Goal: Navigation & Orientation: Understand site structure

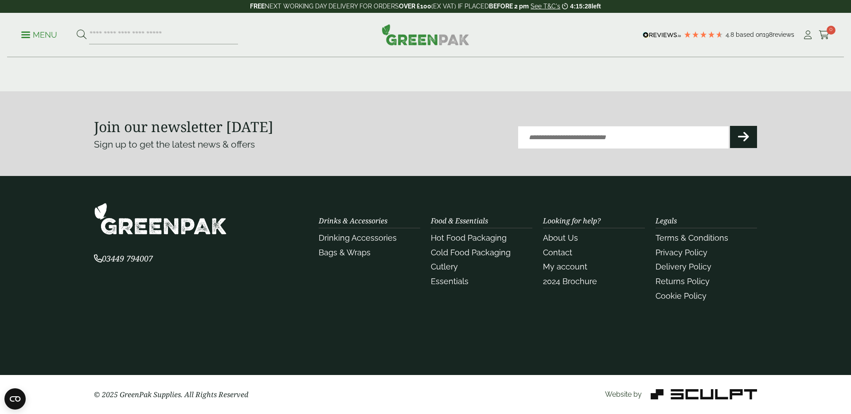
click at [367, 218] on div "Drinks & Accessories Drinking Accessories Bags & Wraps" at bounding box center [370, 237] width 102 height 41
click at [369, 191] on section "03449 794007 Drinks & Accessories Drinking Accessories" at bounding box center [425, 275] width 851 height 199
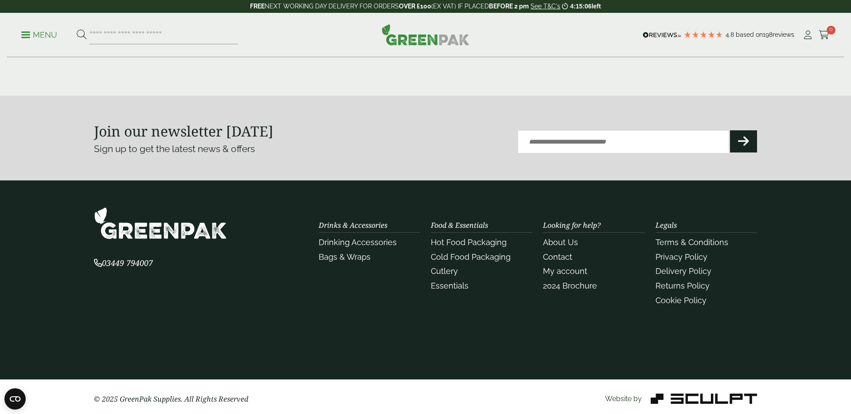
scroll to position [1987, 0]
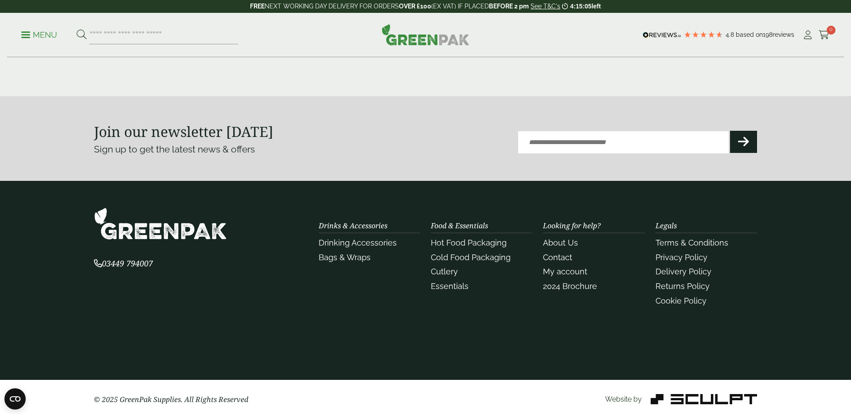
click at [372, 226] on div "Drinks & Accessories Drinking Accessories Bags & Wraps" at bounding box center [370, 242] width 102 height 41
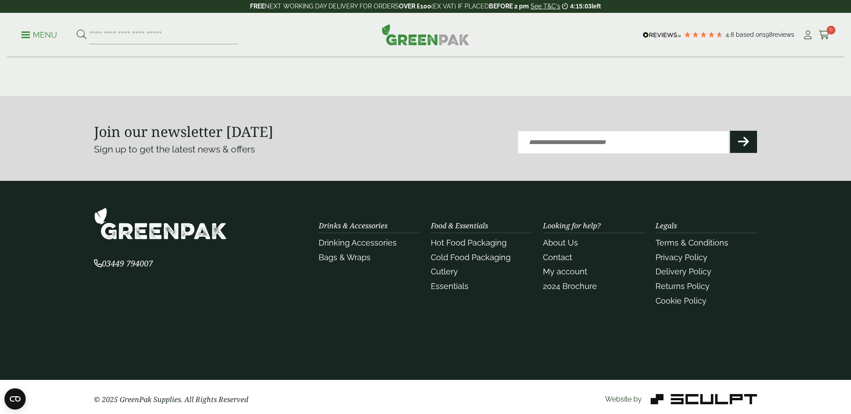
click at [453, 228] on div "Food & Essentials Hot Food Packaging Cold Food Packaging Cutlery Essentials" at bounding box center [482, 257] width 102 height 70
click at [557, 227] on div "Looking for help? About Us Contact My account 2024 Brochure" at bounding box center [594, 257] width 102 height 70
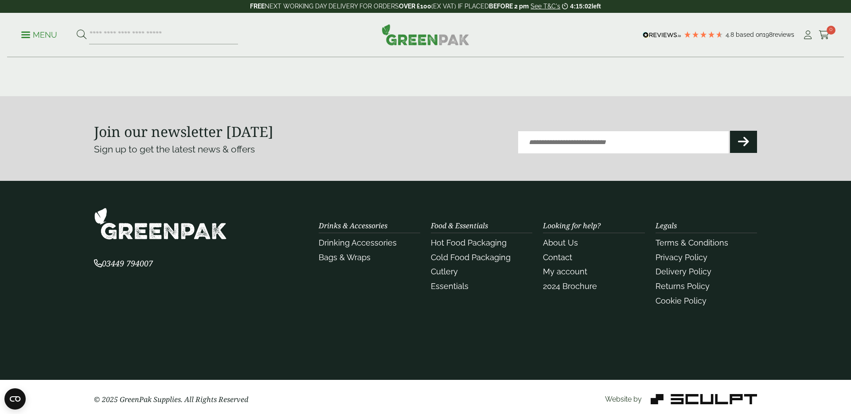
click at [673, 227] on div "Legals Terms & Conditions Privacy Policy Delivery Policy Returns Policy Cookie …" at bounding box center [707, 264] width 102 height 85
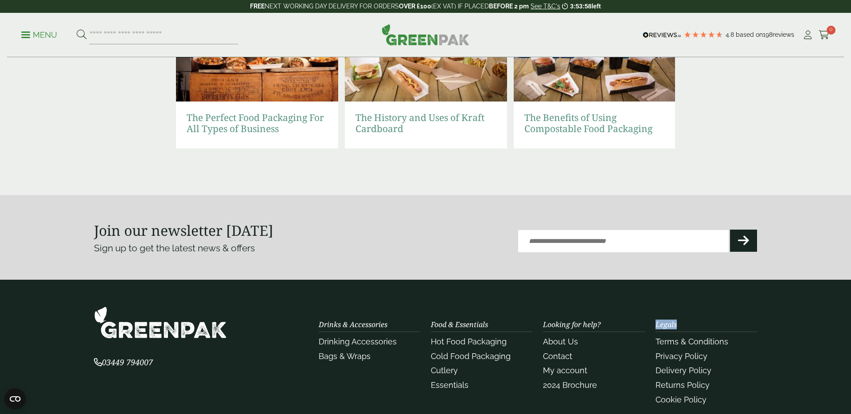
scroll to position [1729, 0]
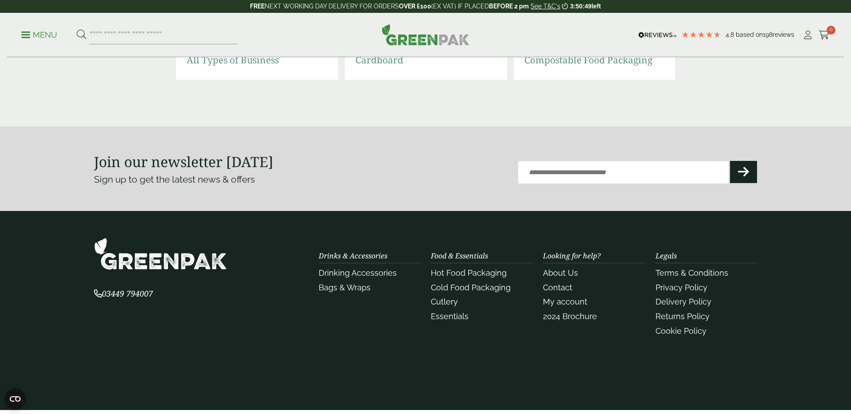
scroll to position [1992, 0]
